Goal: Task Accomplishment & Management: Manage account settings

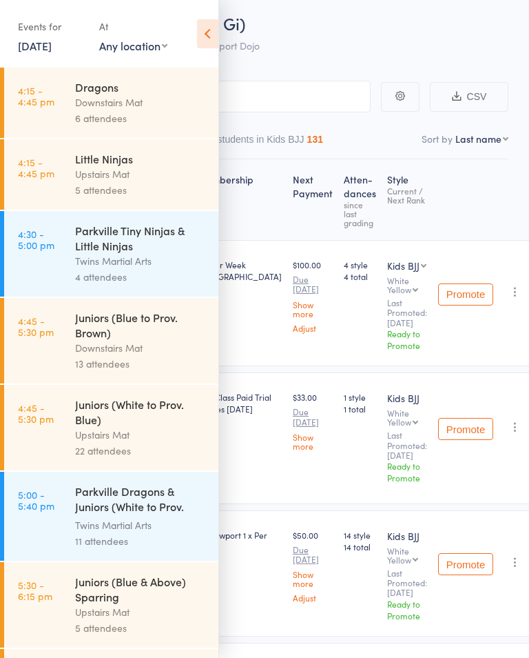
click at [45, 52] on link "[DATE]" at bounding box center [35, 45] width 34 height 15
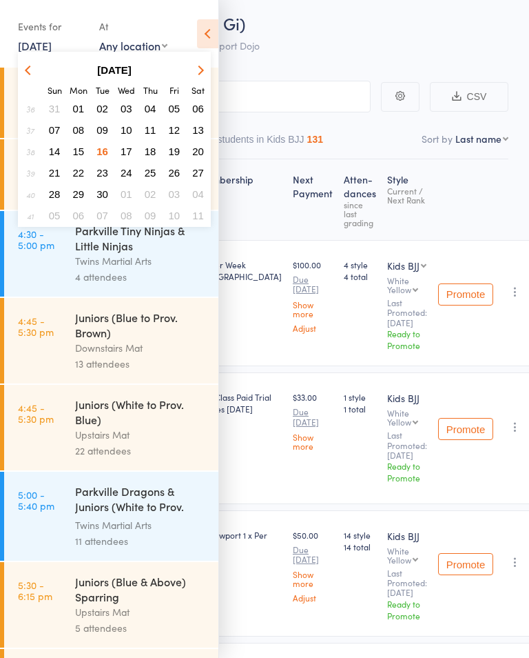
click at [105, 170] on span "23" at bounding box center [103, 173] width 12 height 12
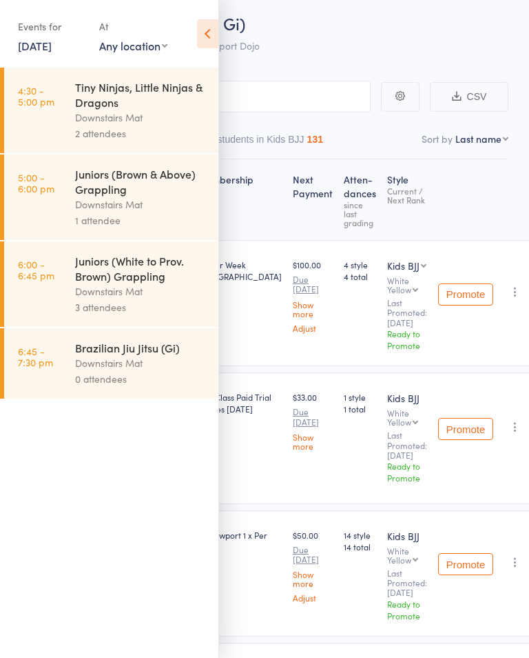
click at [50, 38] on link "[DATE]" at bounding box center [35, 45] width 34 height 15
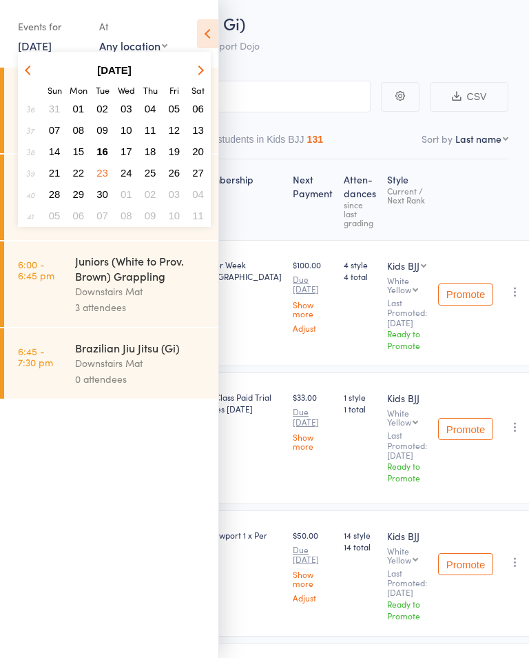
click at [155, 172] on span "25" at bounding box center [151, 173] width 12 height 12
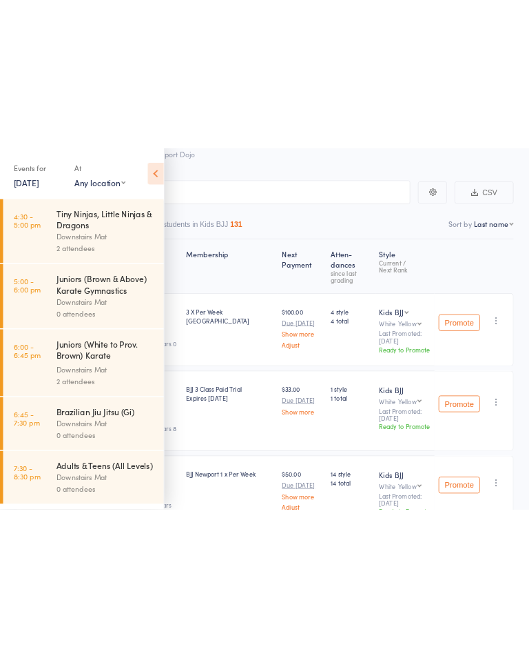
scroll to position [50, 0]
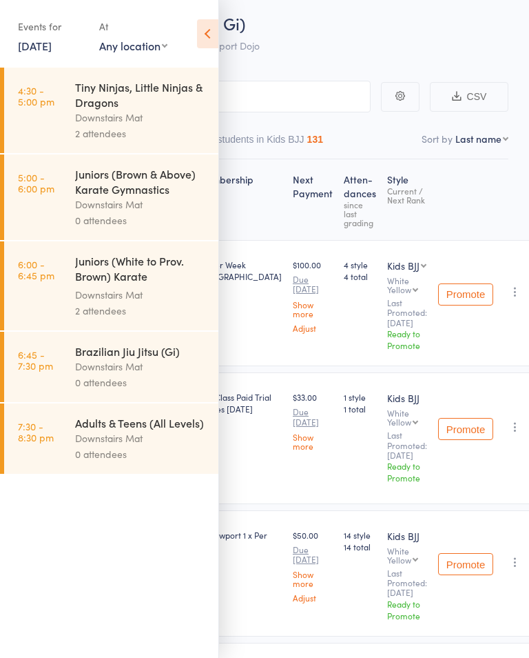
click at [52, 45] on link "[DATE]" at bounding box center [35, 45] width 34 height 15
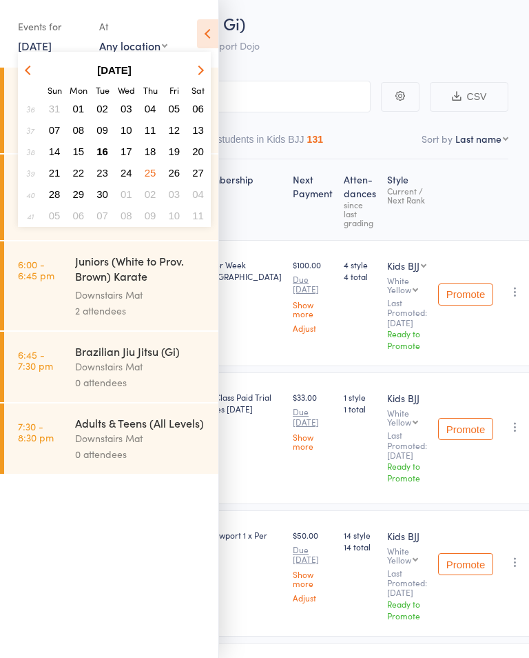
click at [107, 150] on span "16" at bounding box center [103, 151] width 12 height 12
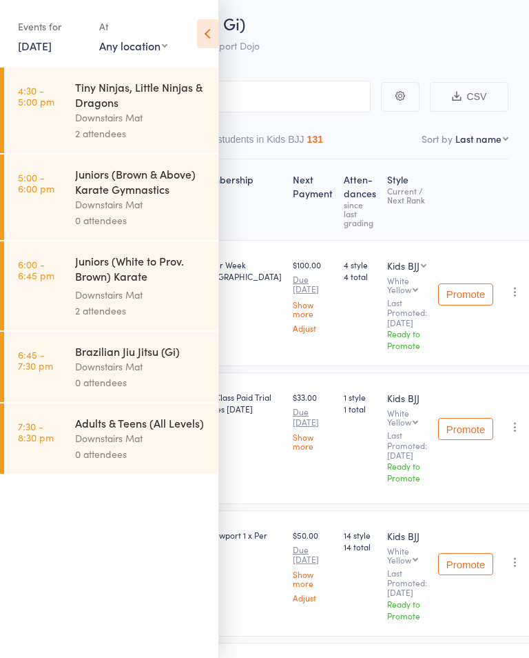
click at [52, 48] on link "[DATE]" at bounding box center [35, 45] width 34 height 15
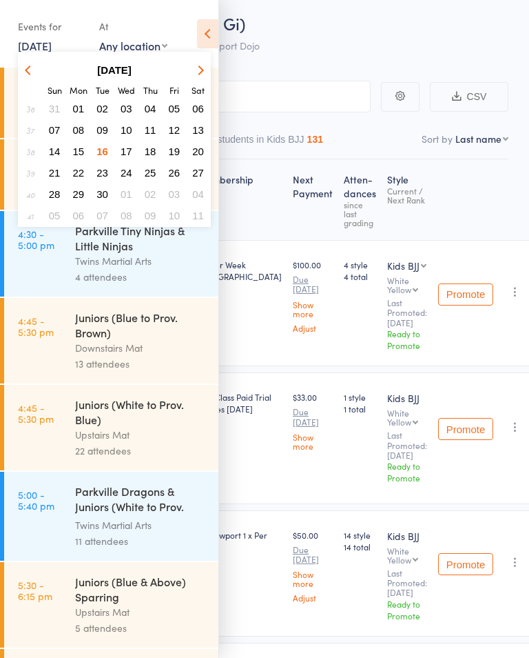
click at [101, 177] on span "23" at bounding box center [103, 173] width 12 height 12
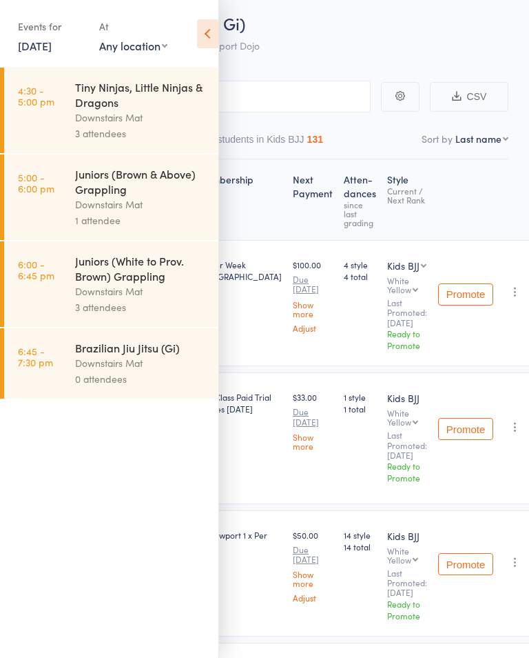
click at [52, 48] on link "[DATE]" at bounding box center [35, 45] width 34 height 15
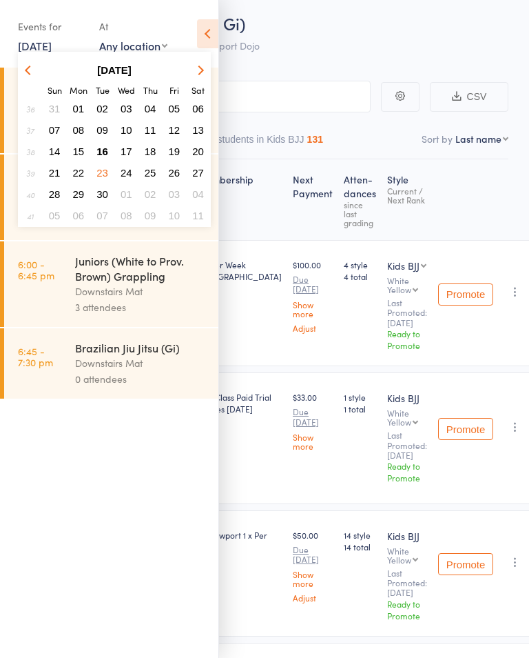
click at [107, 172] on span "23" at bounding box center [103, 173] width 12 height 12
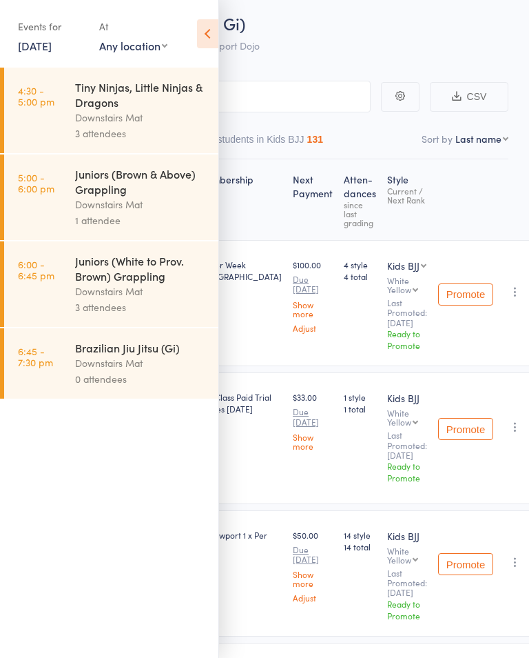
click at [52, 49] on link "[DATE]" at bounding box center [35, 45] width 34 height 15
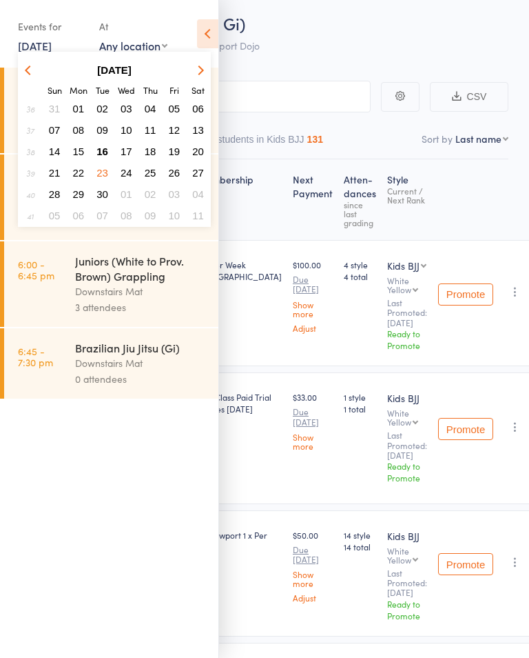
click at [83, 176] on span "22" at bounding box center [79, 173] width 12 height 12
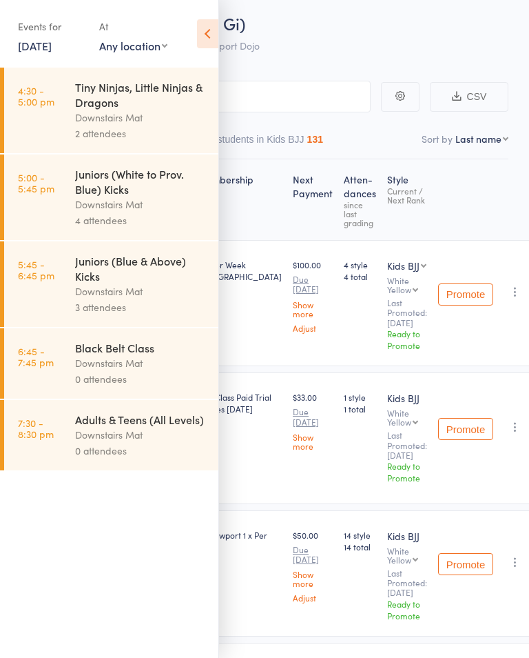
click at [52, 45] on link "[DATE]" at bounding box center [35, 45] width 34 height 15
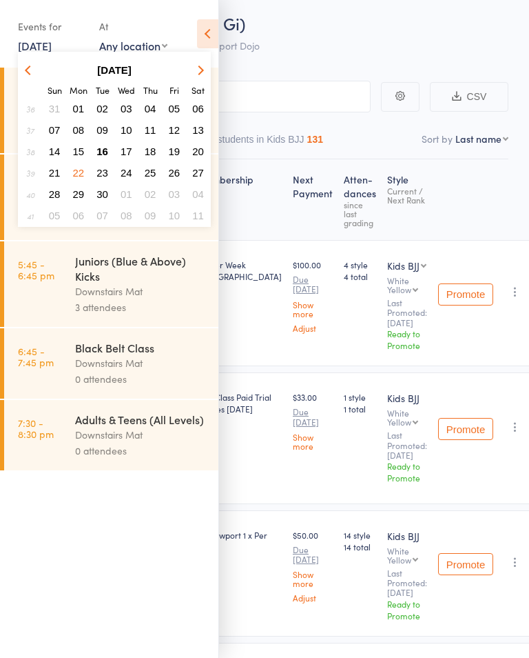
click at [108, 172] on span "23" at bounding box center [103, 173] width 12 height 12
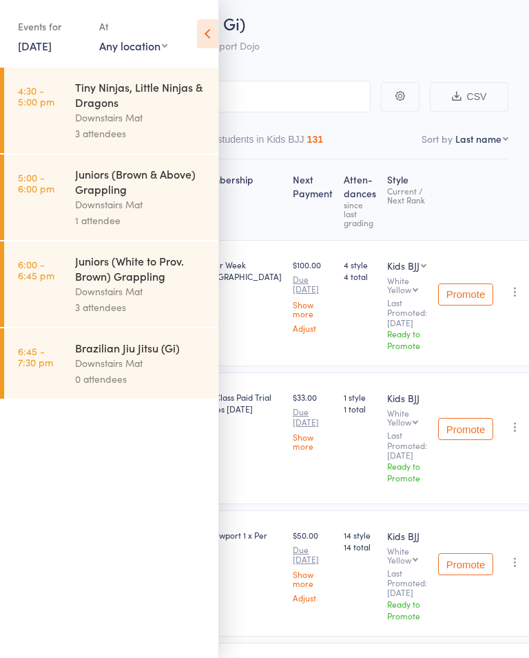
click at [52, 53] on link "[DATE]" at bounding box center [35, 45] width 34 height 15
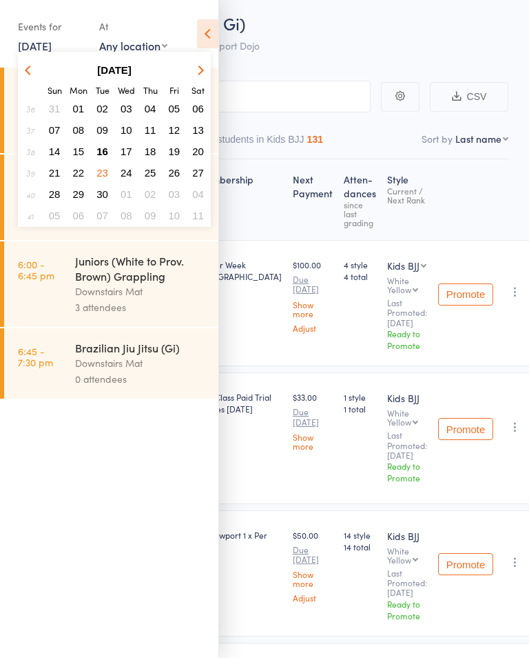
click at [108, 190] on span "30" at bounding box center [103, 194] width 12 height 12
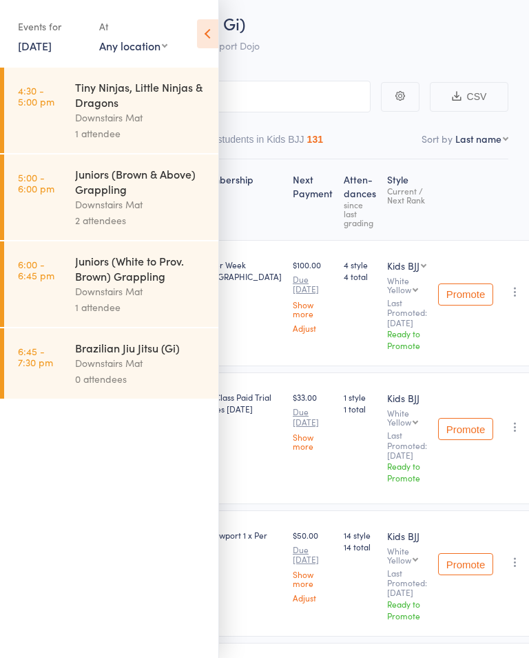
click at [52, 51] on link "[DATE]" at bounding box center [35, 45] width 34 height 15
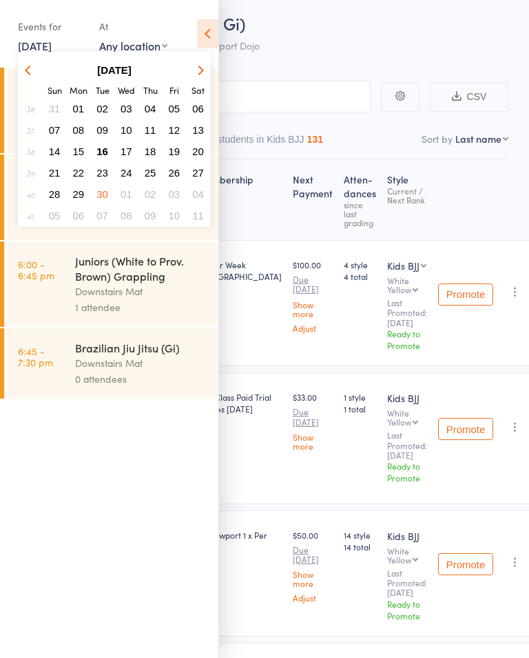
click at [130, 179] on span "24" at bounding box center [127, 173] width 12 height 12
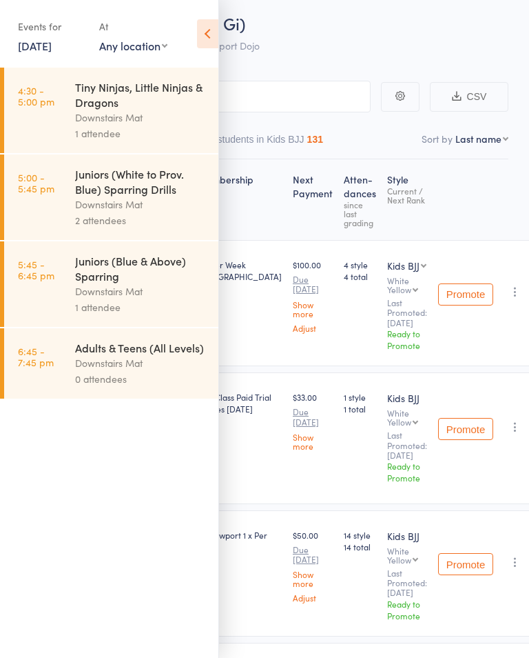
click at [46, 50] on link "[DATE]" at bounding box center [35, 45] width 34 height 15
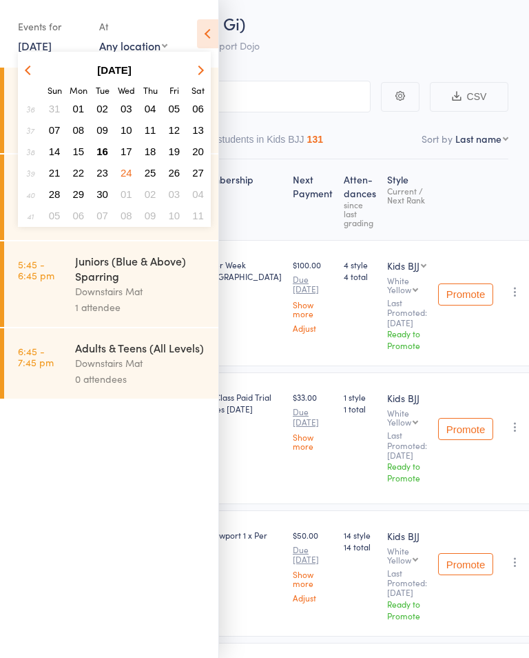
click at [106, 173] on span "23" at bounding box center [103, 173] width 12 height 12
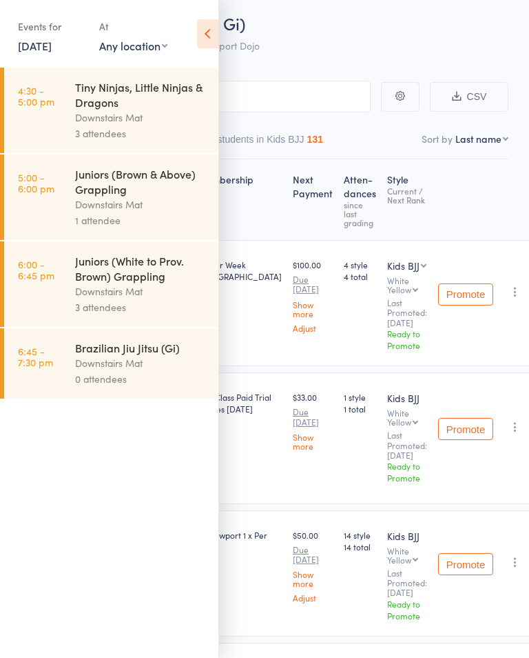
click at [202, 31] on icon at bounding box center [207, 33] width 21 height 29
